Goal: Task Accomplishment & Management: Use online tool/utility

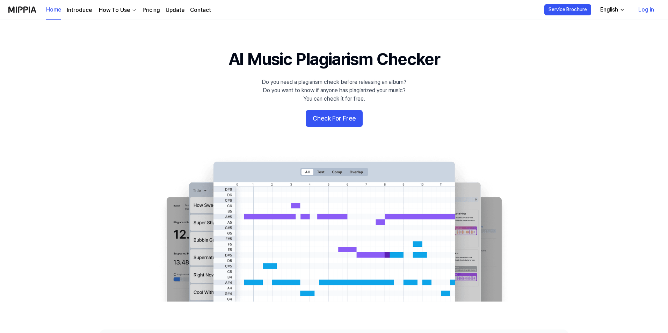
click at [555, 197] on 배너 "AI Music Plagiarism Checker Do you need a plagiarism check before releasing an …" at bounding box center [333, 175] width 503 height 254
click at [314, 122] on button "Check For Free" at bounding box center [334, 118] width 57 height 17
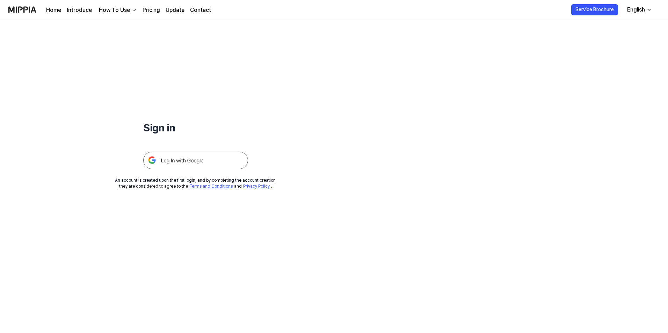
click at [219, 159] on img at bounding box center [195, 160] width 105 height 17
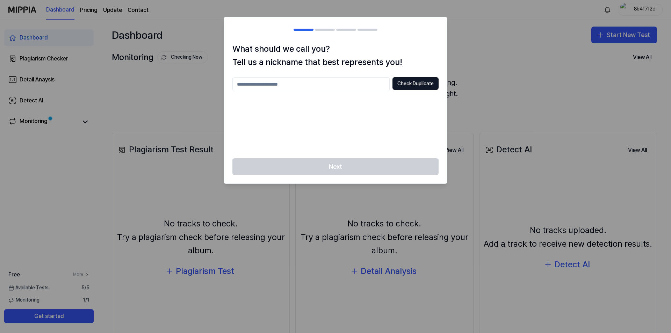
click at [347, 86] on input "text" at bounding box center [310, 84] width 157 height 14
type input "*"
type input "******"
click at [405, 87] on button "Check Duplicate" at bounding box center [415, 83] width 46 height 13
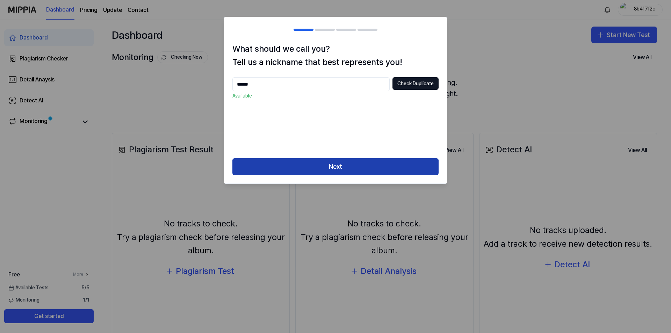
click at [378, 162] on button "Next" at bounding box center [335, 166] width 206 height 17
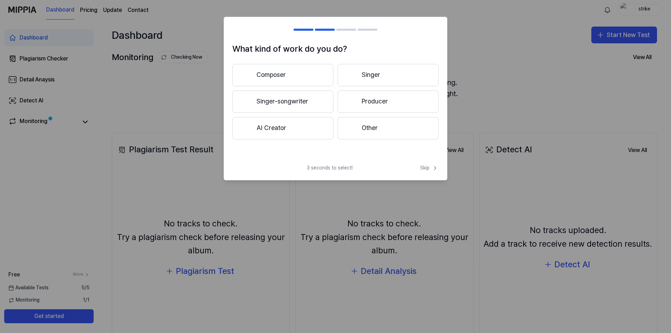
click at [312, 79] on button "Composer" at bounding box center [282, 75] width 101 height 22
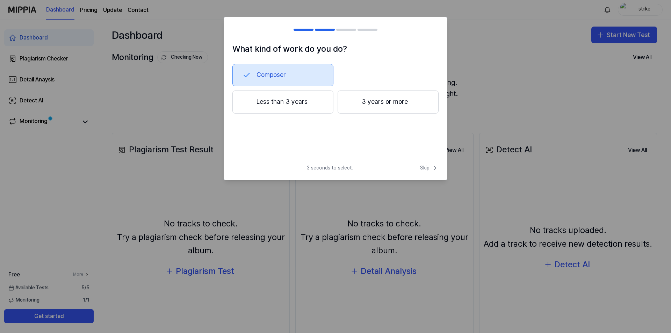
click at [373, 103] on button "3 years or more" at bounding box center [388, 101] width 101 height 23
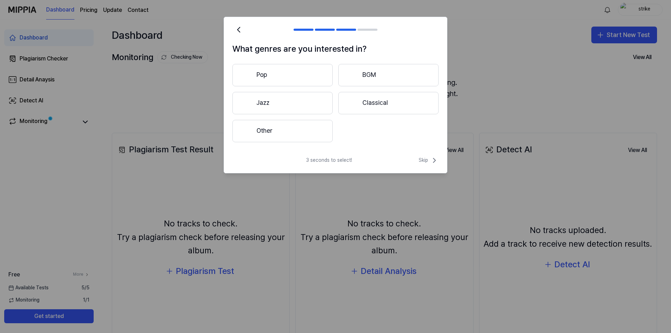
click at [315, 131] on button "Other" at bounding box center [282, 131] width 100 height 22
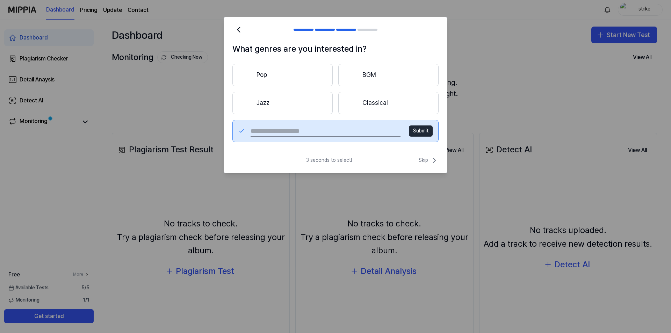
click at [363, 131] on input "text" at bounding box center [326, 130] width 150 height 11
type input "*********"
click at [422, 131] on button "Submit" at bounding box center [421, 130] width 24 height 11
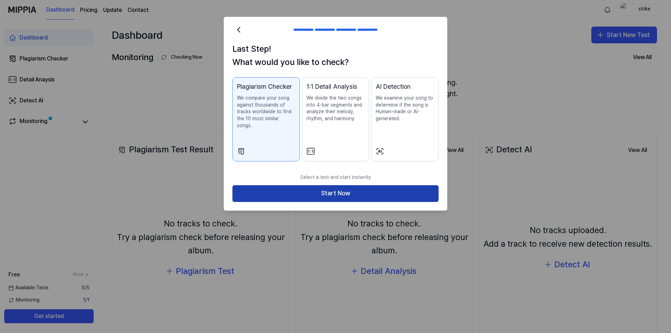
click at [328, 187] on button "Start Now" at bounding box center [335, 193] width 206 height 17
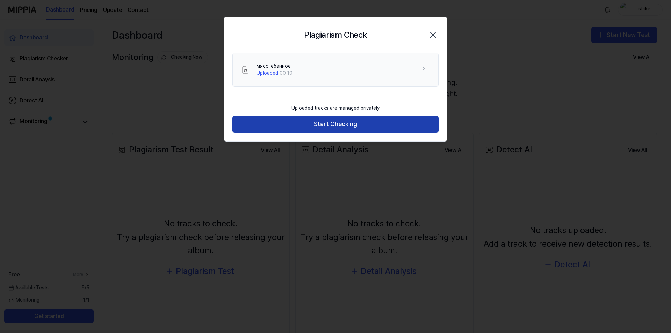
click at [347, 124] on button "Start Checking" at bounding box center [335, 124] width 206 height 17
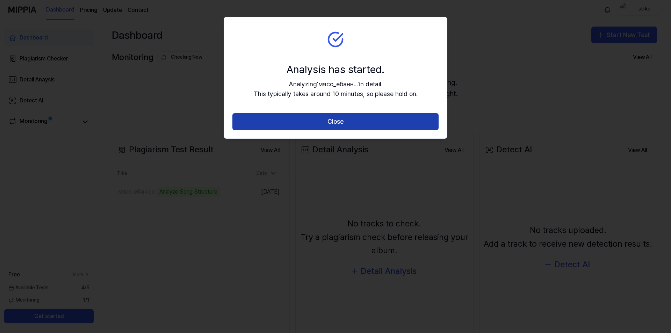
click at [361, 124] on button "Close" at bounding box center [335, 121] width 206 height 17
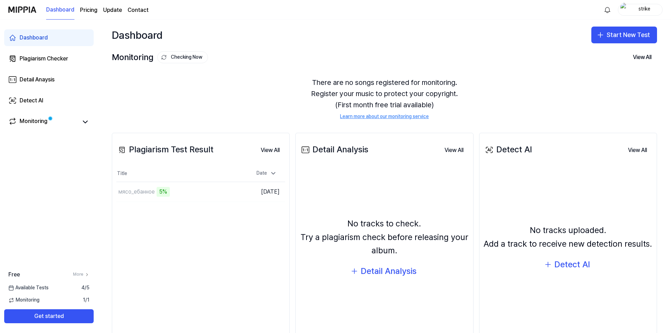
click at [153, 97] on div "There are no songs registered for monitoring. Register your music to protect yo…" at bounding box center [384, 98] width 545 height 60
click at [165, 191] on div "5%" at bounding box center [163, 192] width 13 height 10
click at [206, 190] on td "мясо_ебанное 5% Go to Results" at bounding box center [179, 192] width 126 height 20
click at [209, 191] on td "мясо_ебанное 5% Go to Results" at bounding box center [179, 192] width 126 height 20
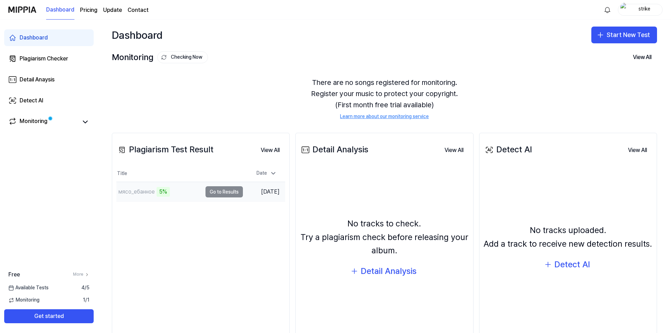
click at [178, 193] on div "мясо_ебанное 5%" at bounding box center [159, 192] width 86 height 20
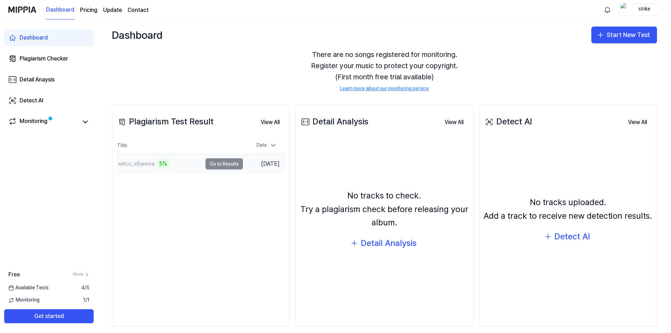
scroll to position [35, 0]
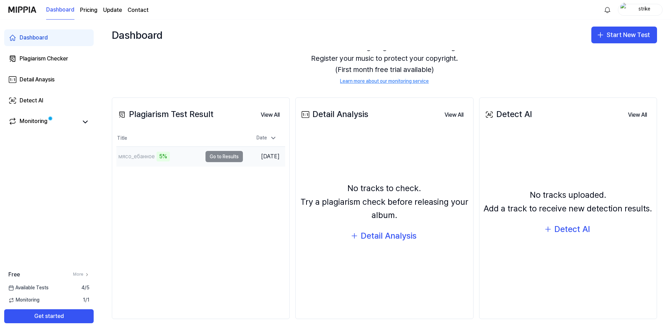
click at [225, 156] on td "мясо_ебанное 5% Go to Results" at bounding box center [179, 157] width 126 height 20
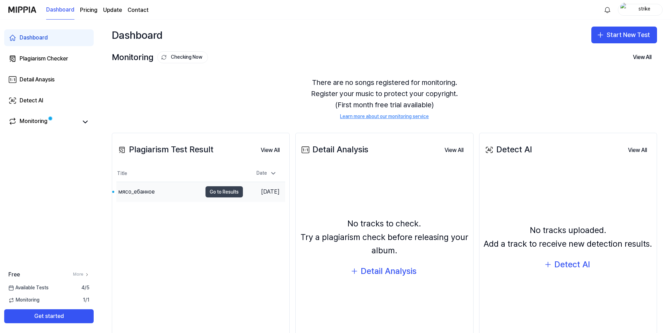
click at [215, 193] on button "Go to Results" at bounding box center [223, 191] width 37 height 11
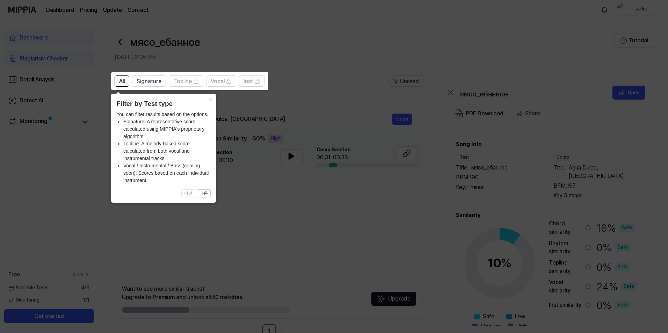
click at [209, 105] on header "Filter by Test type" at bounding box center [163, 104] width 94 height 10
click at [213, 102] on button "×" at bounding box center [210, 99] width 11 height 10
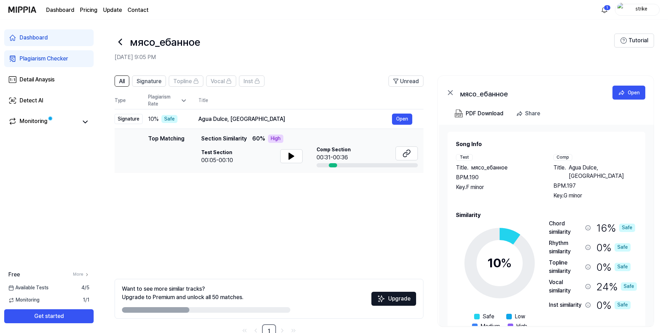
click at [582, 168] on span "Agua Dulce, Agua Salá" at bounding box center [603, 172] width 68 height 17
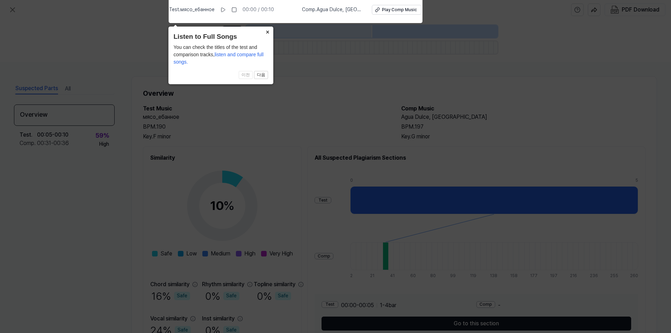
click at [263, 33] on button "×" at bounding box center [267, 32] width 11 height 10
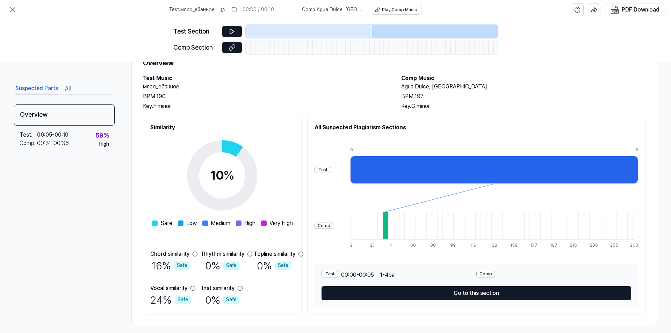
scroll to position [37, 0]
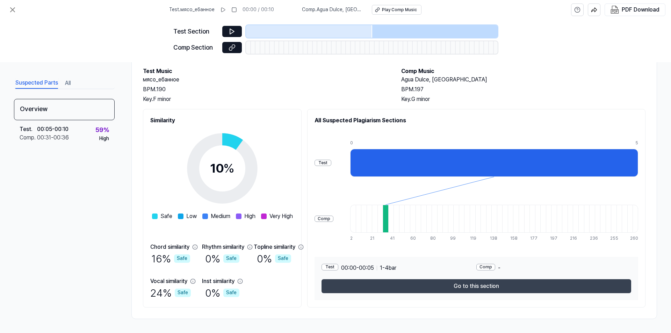
click at [466, 289] on button "Go to this section" at bounding box center [476, 286] width 310 height 14
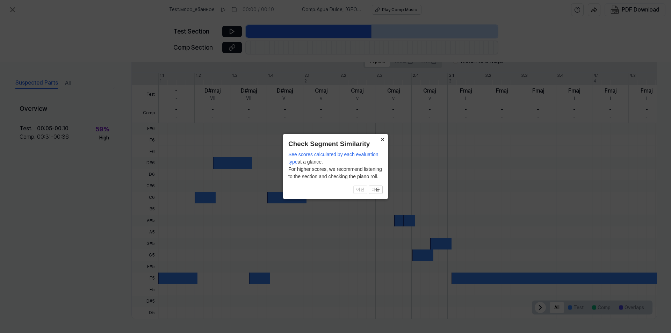
click at [380, 135] on button "×" at bounding box center [382, 139] width 11 height 10
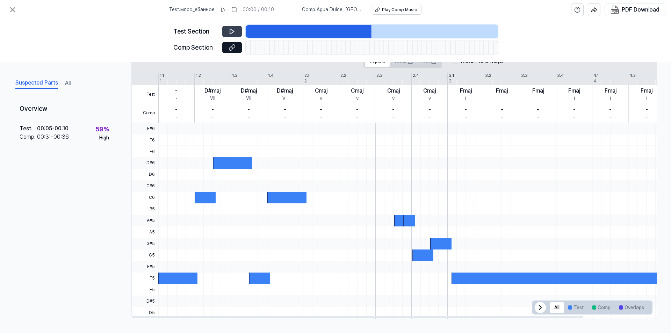
click at [232, 32] on icon at bounding box center [232, 31] width 4 height 5
click at [606, 312] on button "Comp" at bounding box center [601, 307] width 27 height 11
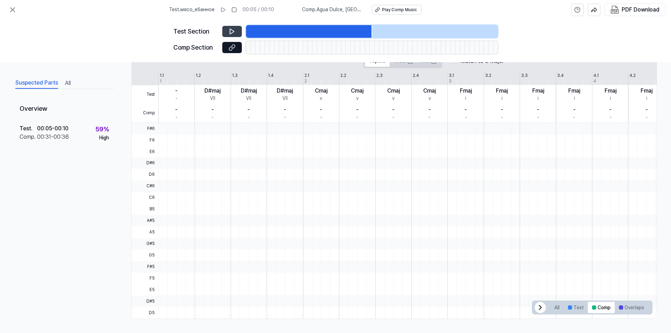
click at [362, 43] on div at bounding box center [362, 47] width 5 height 13
click at [362, 44] on div at bounding box center [362, 47] width 5 height 13
click at [387, 10] on div "Play Comp Music" at bounding box center [399, 10] width 35 height 6
